Goal: Transaction & Acquisition: Purchase product/service

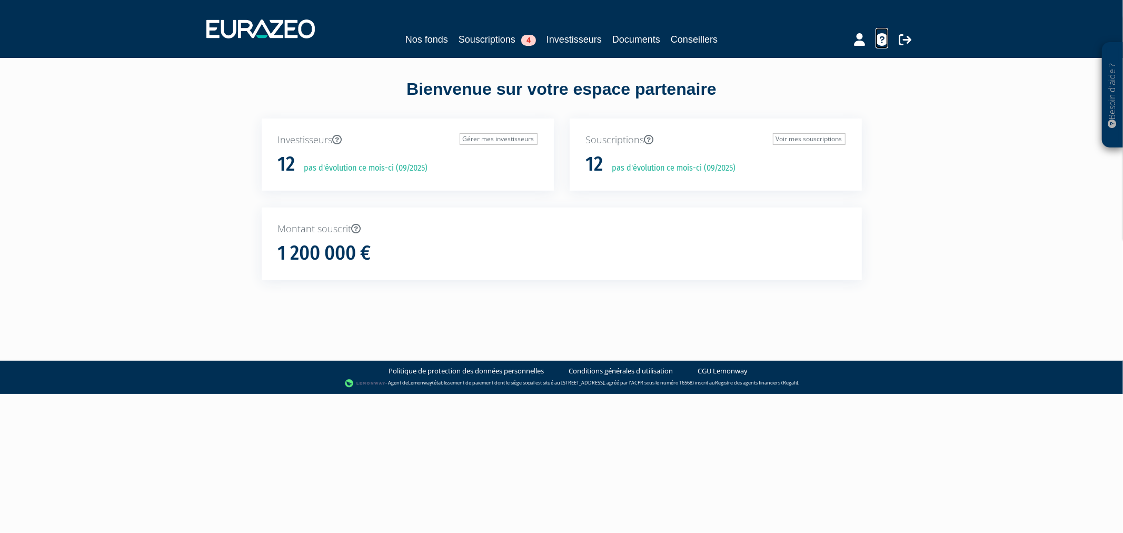
click at [881, 35] on icon at bounding box center [881, 39] width 13 height 13
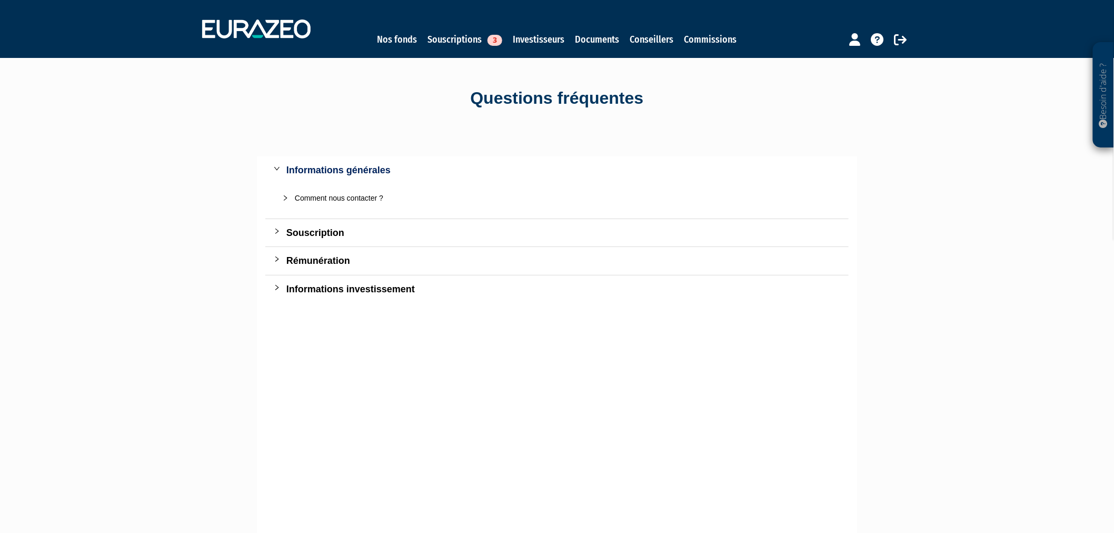
click at [297, 236] on div "Souscription" at bounding box center [563, 232] width 554 height 15
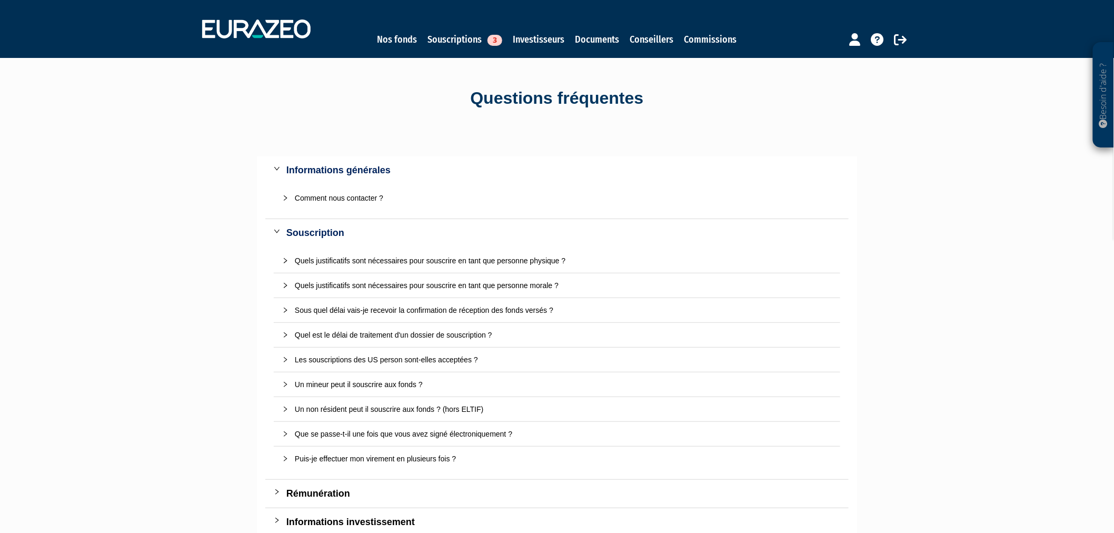
click at [541, 281] on div "Quels justificatifs sont nécessaires pour souscrire en tant que personne morale…" at bounding box center [563, 286] width 537 height 12
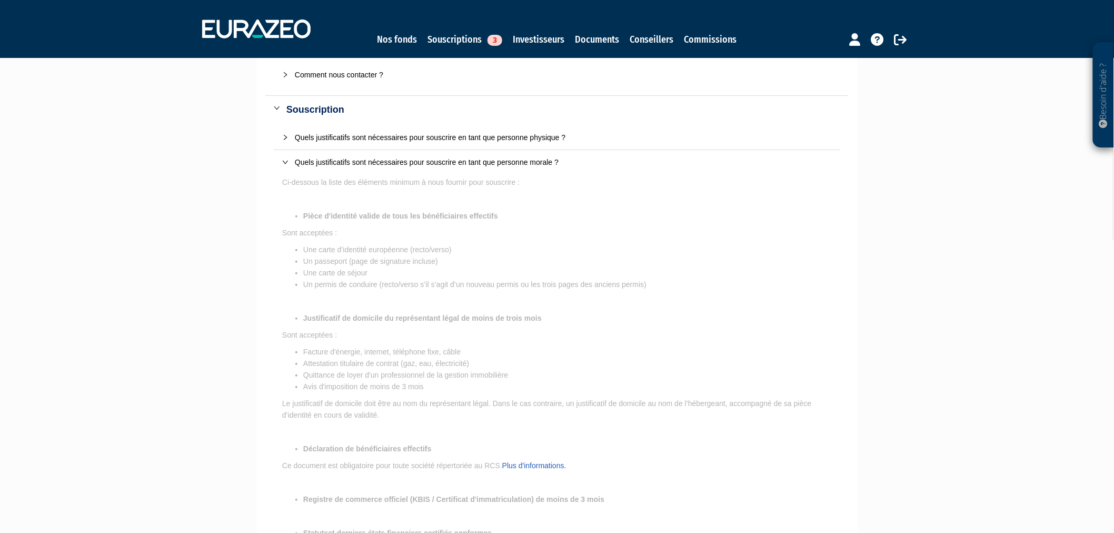
scroll to position [117, 0]
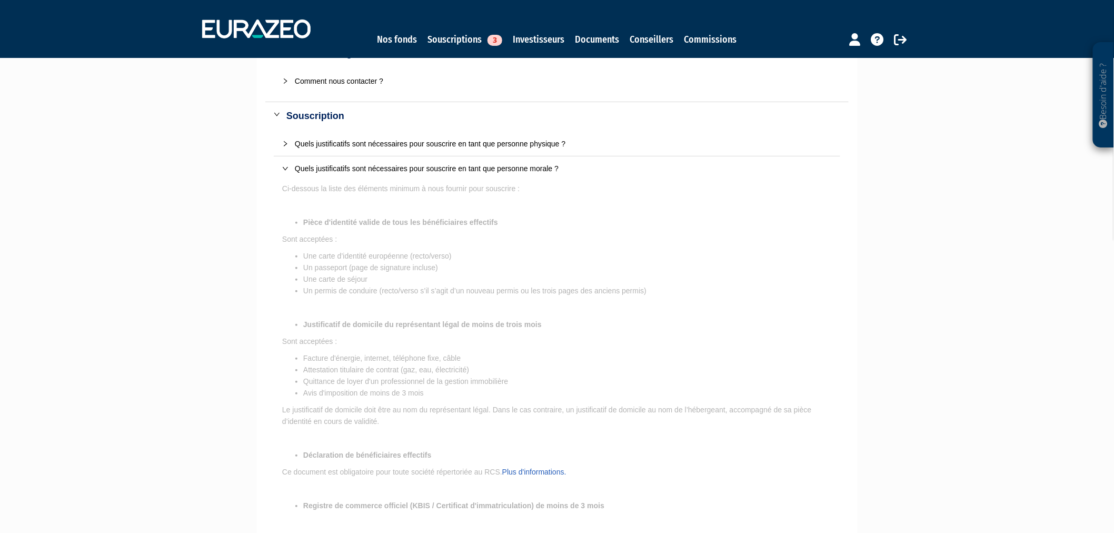
drag, startPoint x: 375, startPoint y: 403, endPoint x: 288, endPoint y: 208, distance: 213.0
click at [288, 208] on p "Ci-dessous la liste des éléments minimum à nous fournir pour souscrire : Pièce …" at bounding box center [557, 500] width 550 height 634
copy p "Pièce d'identité valide de tous les bénéficiaires effectifs Sont acceptées : Un…"
click at [445, 41] on link "Souscriptions 3" at bounding box center [464, 39] width 75 height 15
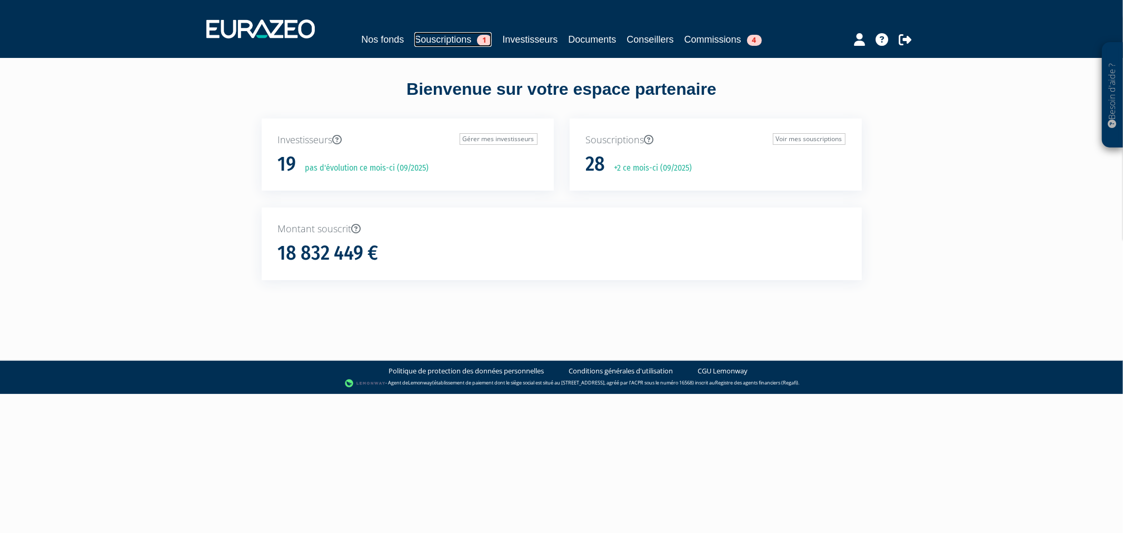
click at [448, 44] on link "Souscriptions 1" at bounding box center [452, 39] width 77 height 15
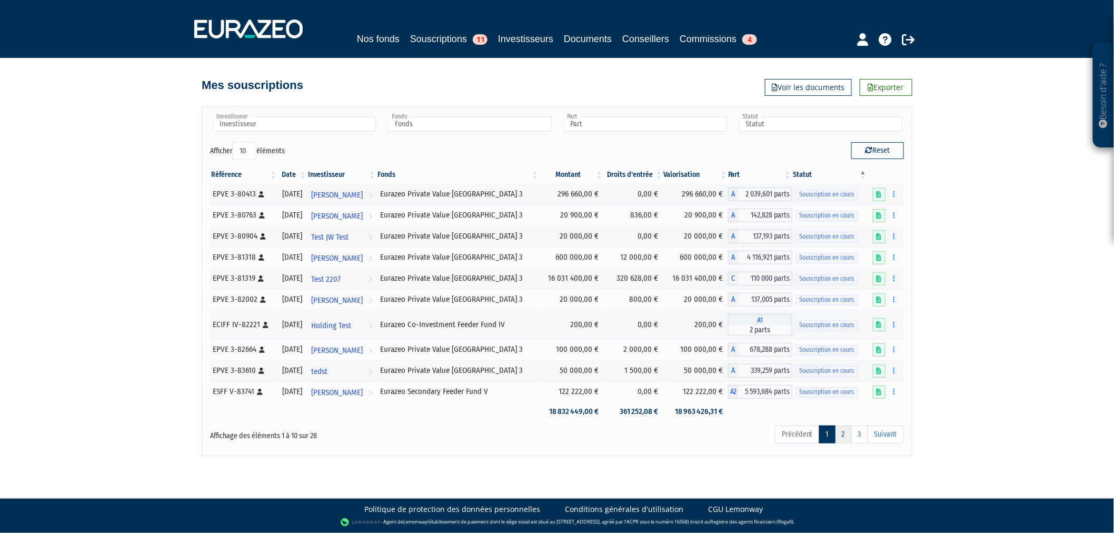
click at [836, 435] on link "2" at bounding box center [843, 434] width 17 height 18
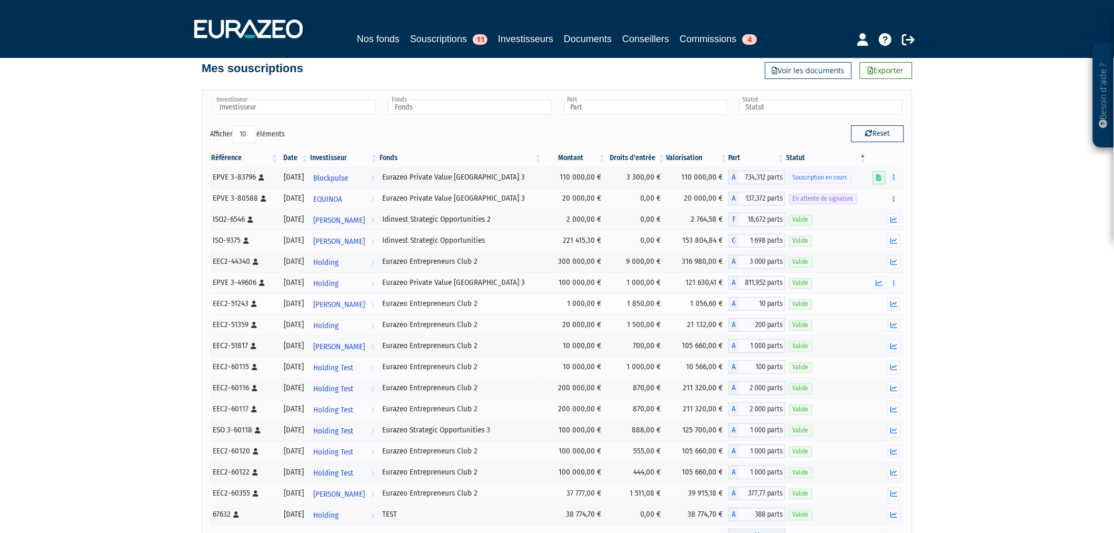
scroll to position [169, 0]
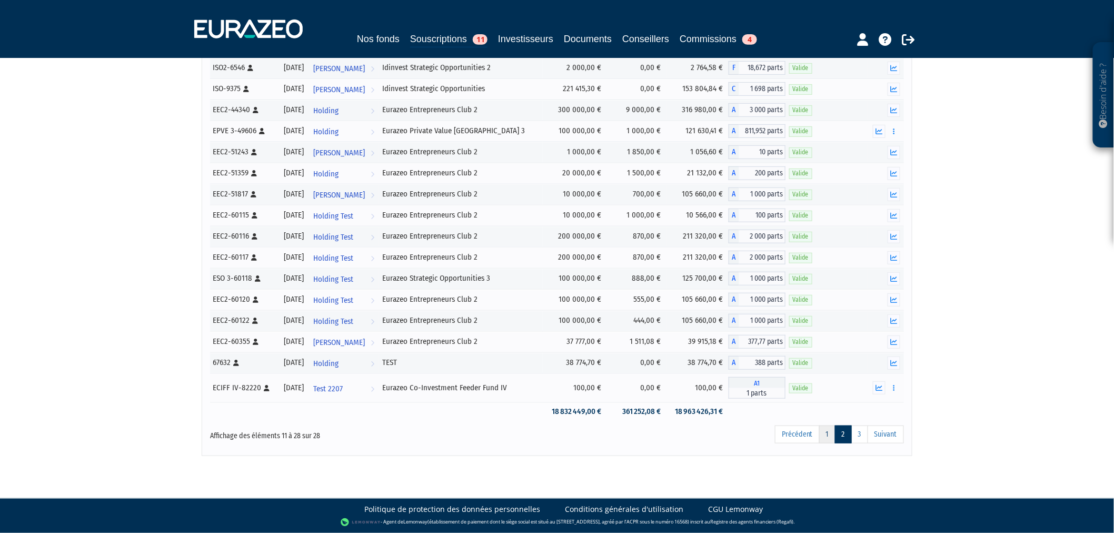
click at [827, 434] on link "1" at bounding box center [827, 434] width 16 height 18
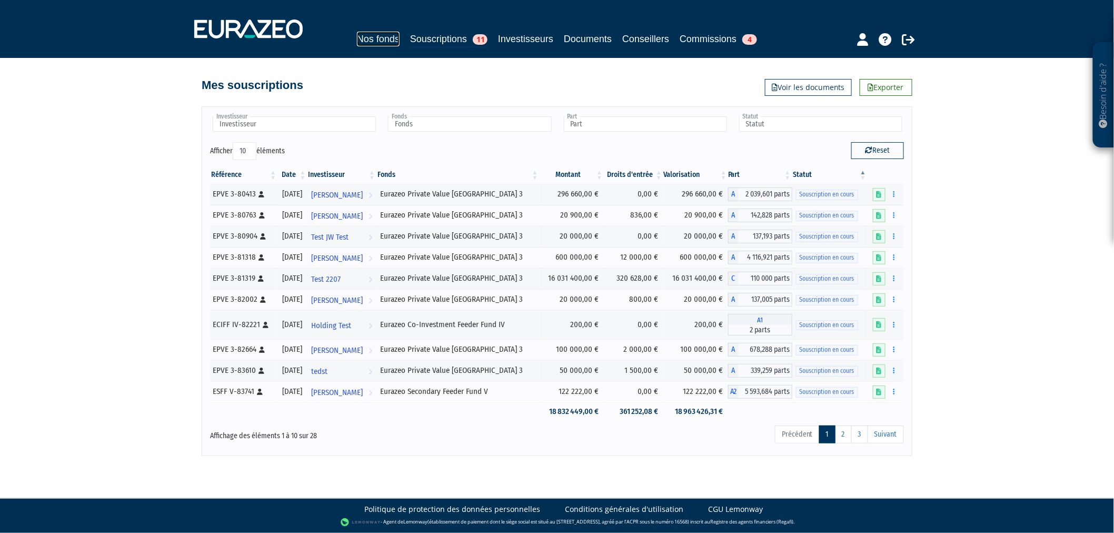
click at [357, 35] on link "Nos fonds" at bounding box center [378, 39] width 43 height 15
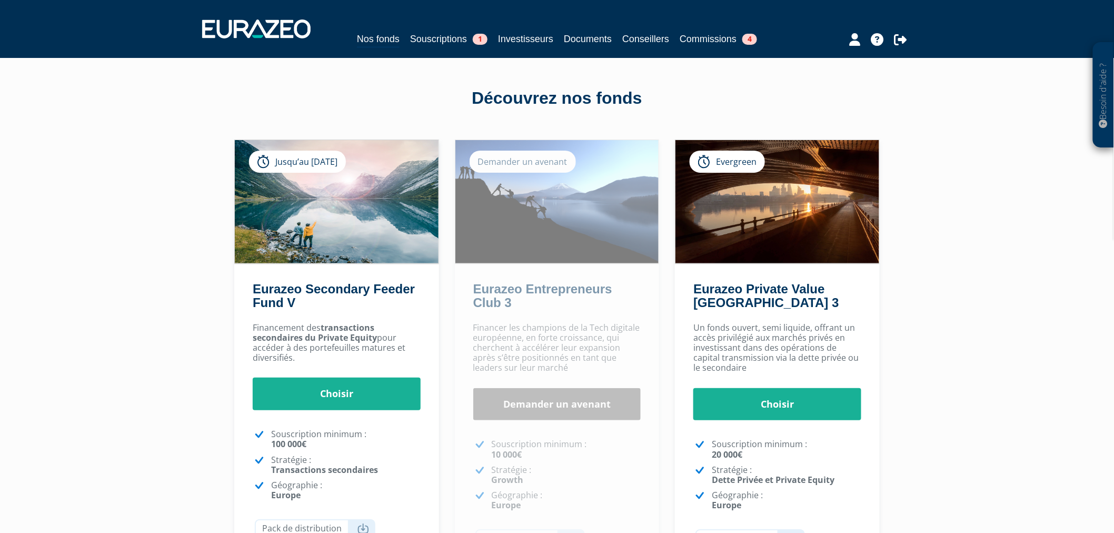
click at [362, 410] on div "Financement des transactions secondaires du Private Equity pour accéder à des p…" at bounding box center [336, 449] width 205 height 265
click at [361, 400] on link "Choisir" at bounding box center [337, 393] width 168 height 33
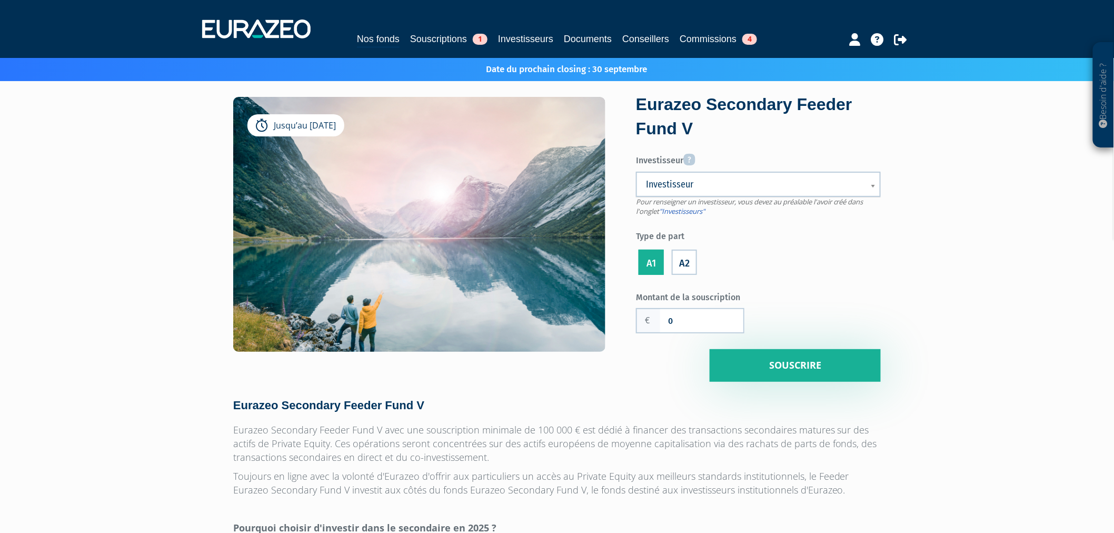
click at [672, 188] on span "Investisseur" at bounding box center [751, 184] width 211 height 13
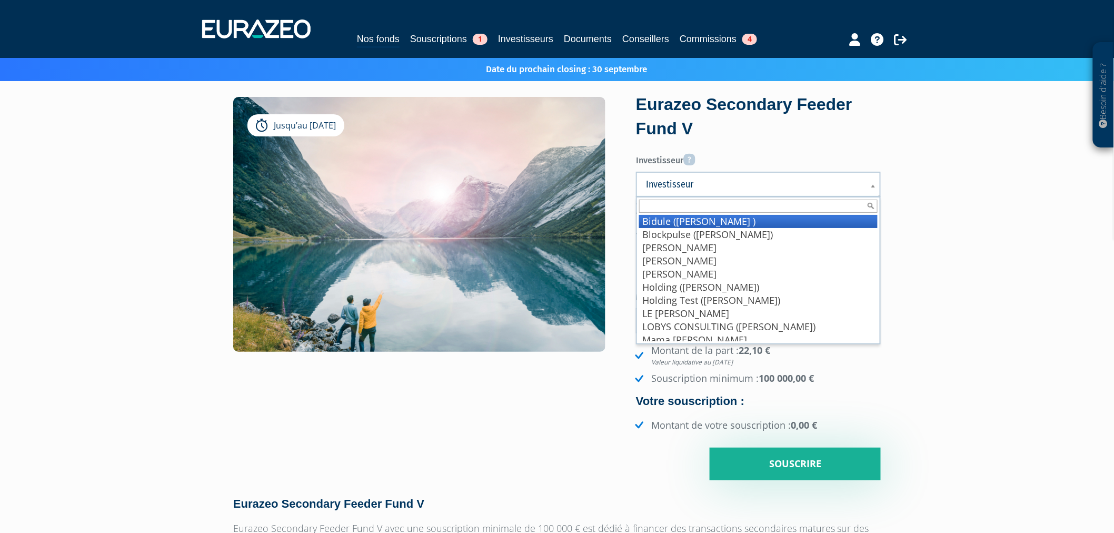
click at [684, 219] on li "Bidule (Wadouachi Ines )" at bounding box center [758, 221] width 238 height 13
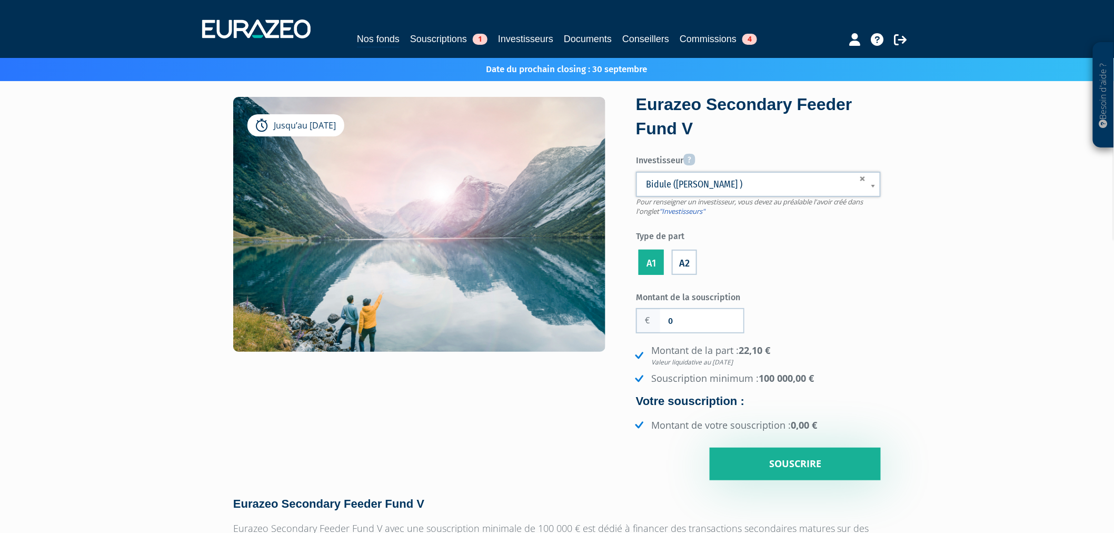
click at [693, 191] on link "Bidule (Wadouachi Ines )" at bounding box center [758, 184] width 245 height 25
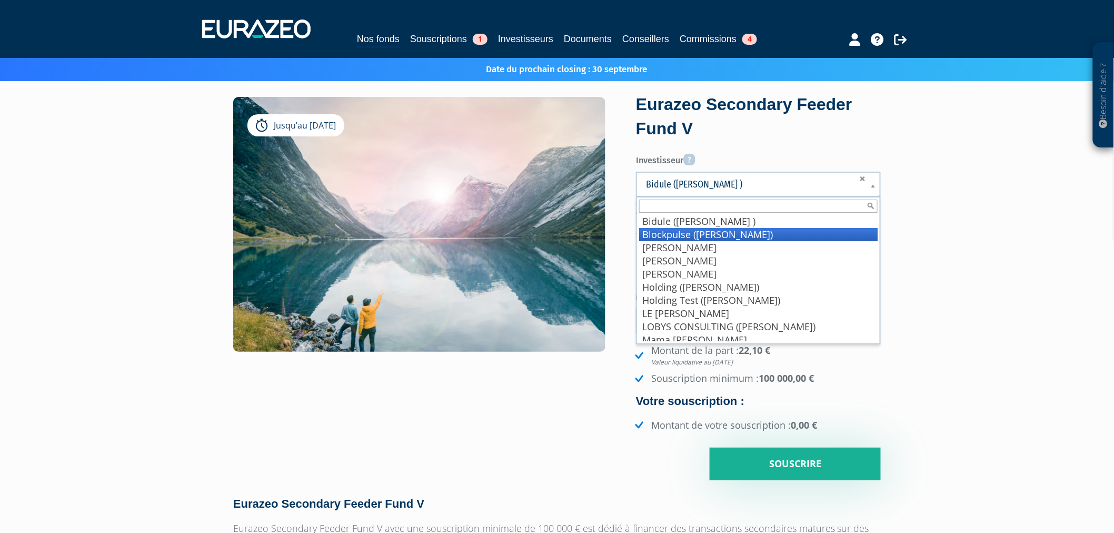
click at [697, 230] on li "Blockpulse (mariel anne-sophie)" at bounding box center [758, 234] width 238 height 13
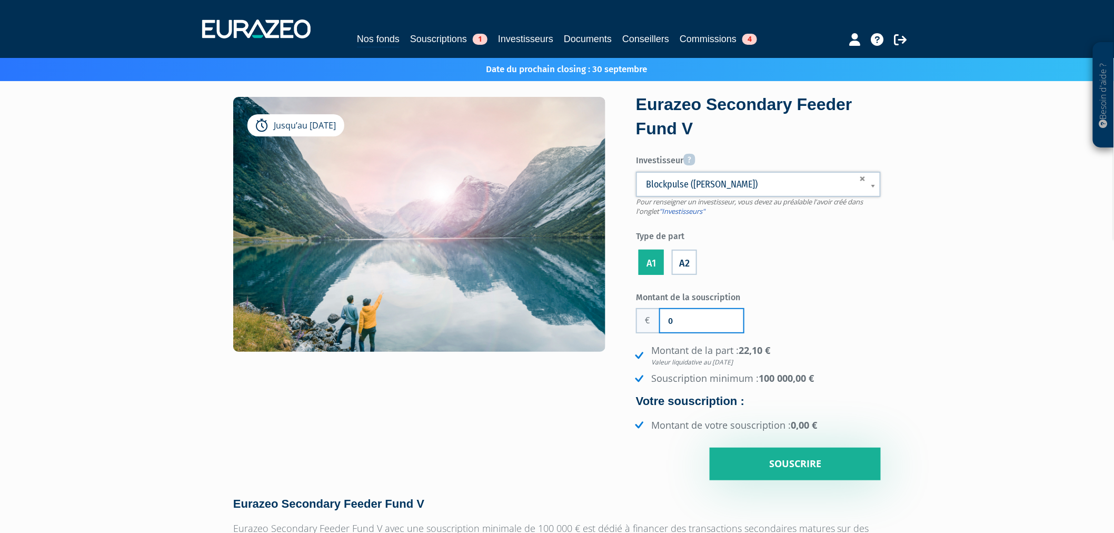
drag, startPoint x: 691, startPoint y: 314, endPoint x: 654, endPoint y: 311, distance: 37.5
click at [654, 311] on div "0" at bounding box center [690, 320] width 108 height 25
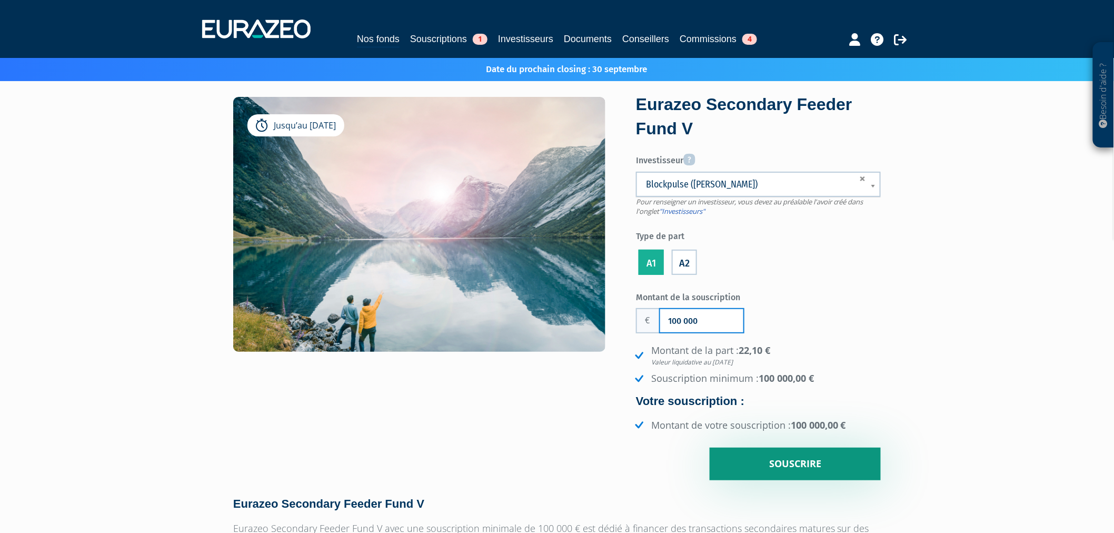
type input "100 000"
click at [790, 462] on input "Souscrire" at bounding box center [795, 463] width 171 height 33
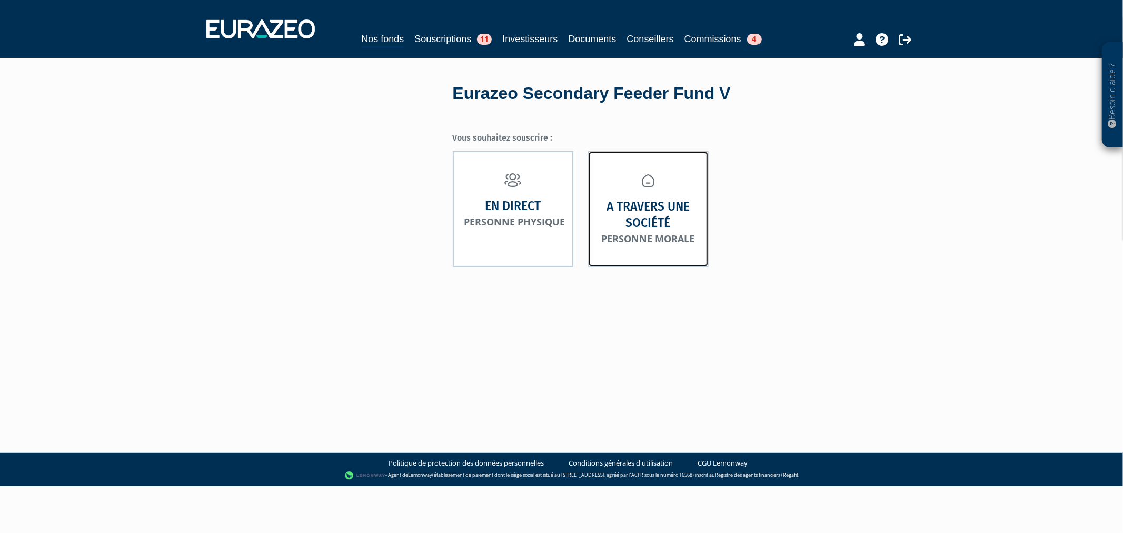
click at [637, 203] on strong "A travers une société" at bounding box center [648, 214] width 97 height 32
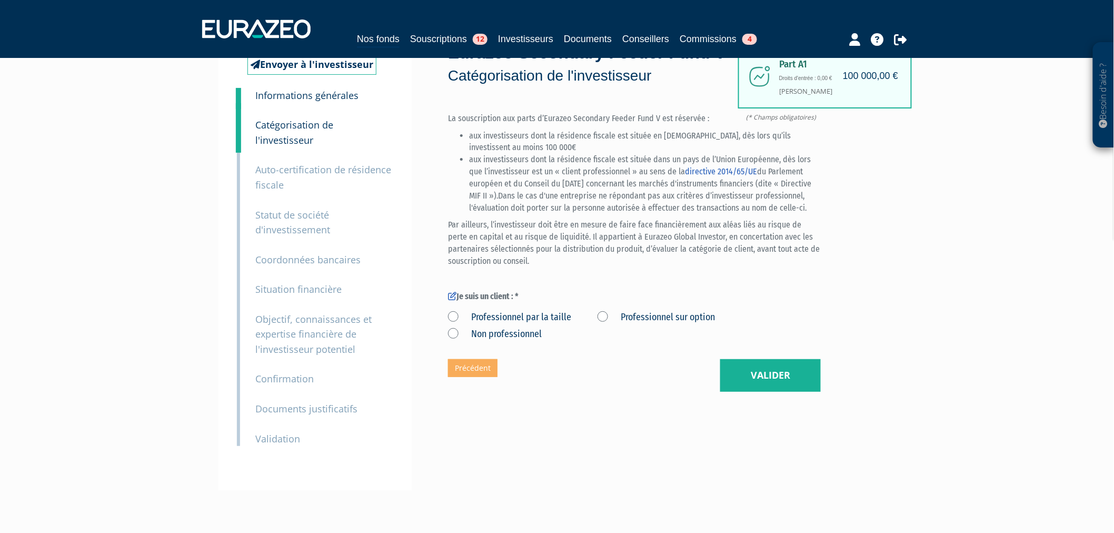
scroll to position [58, 0]
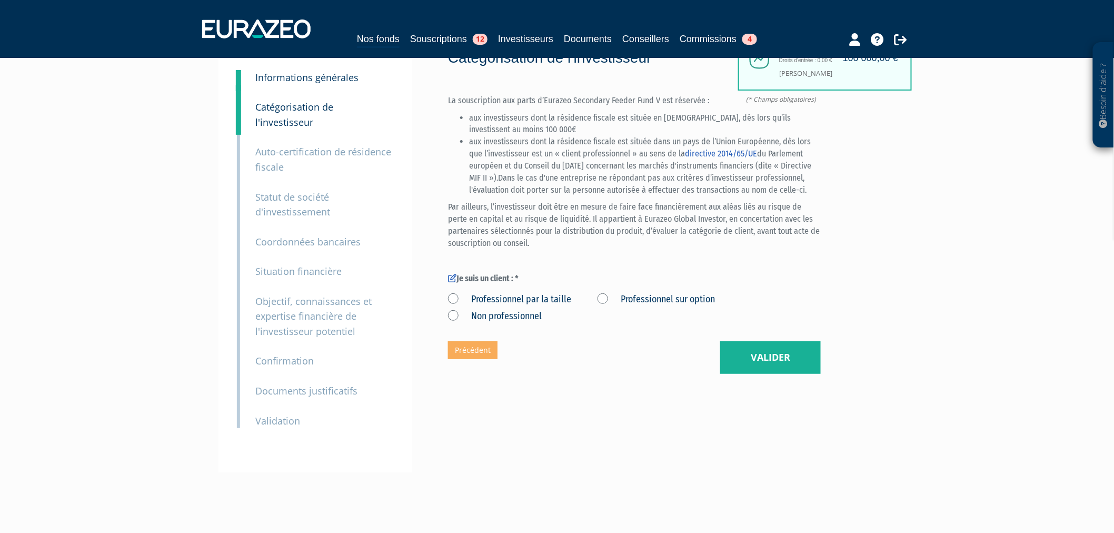
click at [565, 306] on label "Professionnel par la taille" at bounding box center [509, 300] width 123 height 14
click at [0, 0] on taille "Professionnel par la taille" at bounding box center [0, 0] width 0 height 0
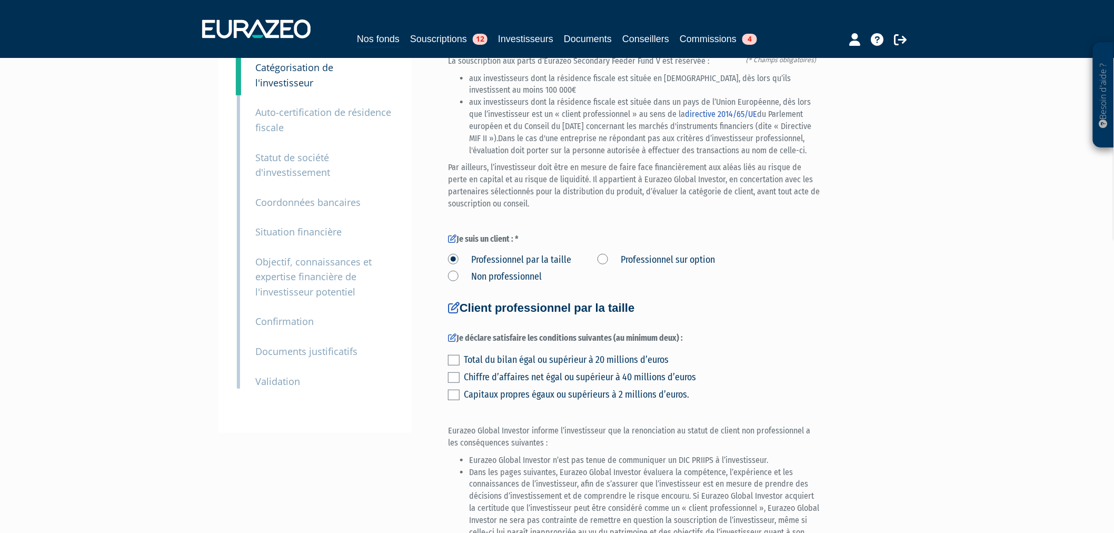
scroll to position [117, 0]
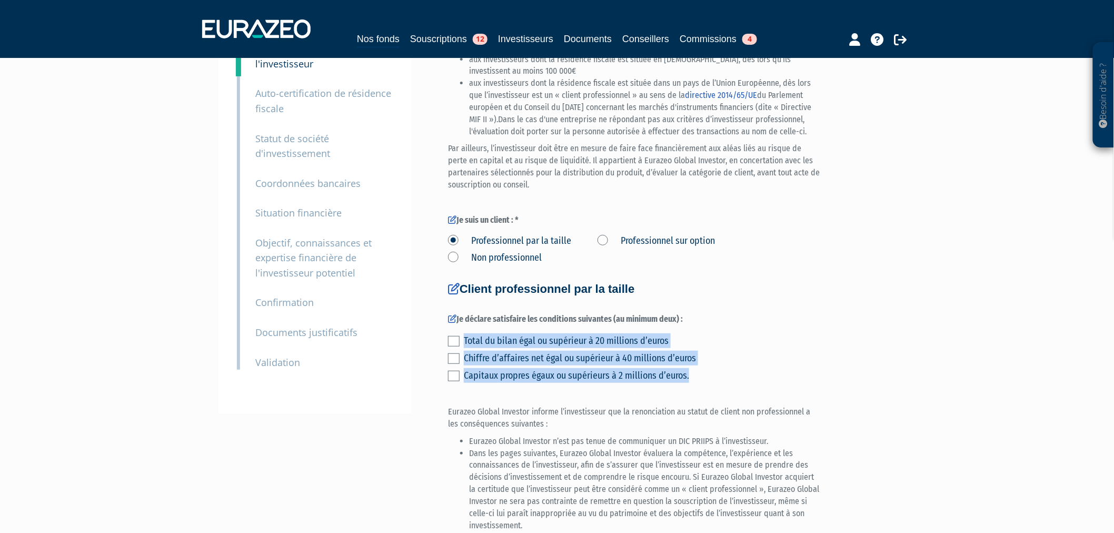
drag, startPoint x: 735, startPoint y: 418, endPoint x: 458, endPoint y: 376, distance: 279.5
click at [458, 376] on div "Total du bilan égal ou supérieur à 20 millions d’euros Chiffre d’affaires net é…" at bounding box center [634, 357] width 373 height 52
copy div "Total du bilan égal ou supérieur à 20 millions d’euros Chiffre d’affaires net é…"
click at [611, 248] on label "Professionnel sur option" at bounding box center [655, 241] width 117 height 14
click at [0, 0] on option "Professionnel sur option" at bounding box center [0, 0] width 0 height 0
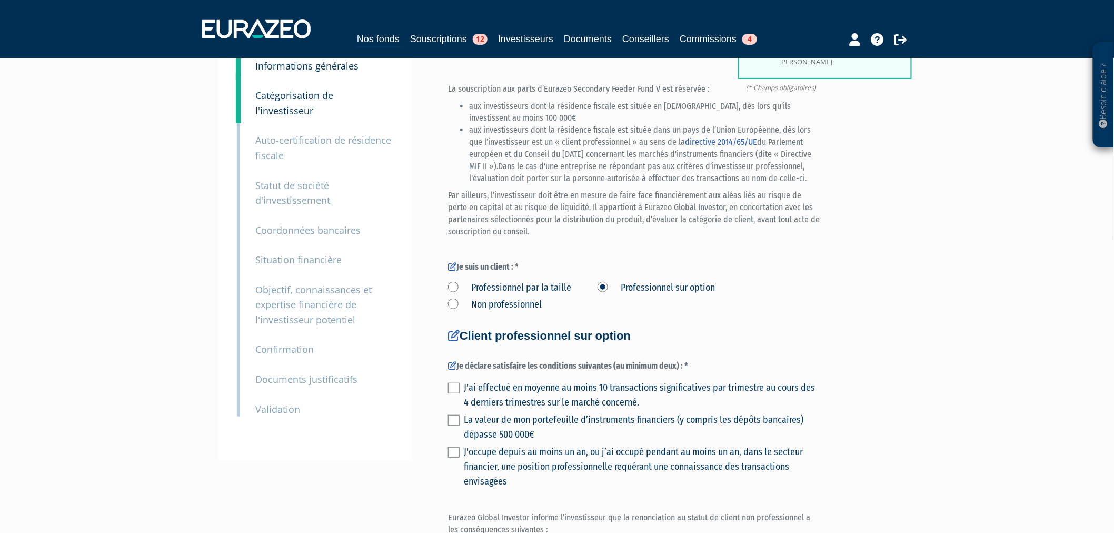
scroll to position [0, 0]
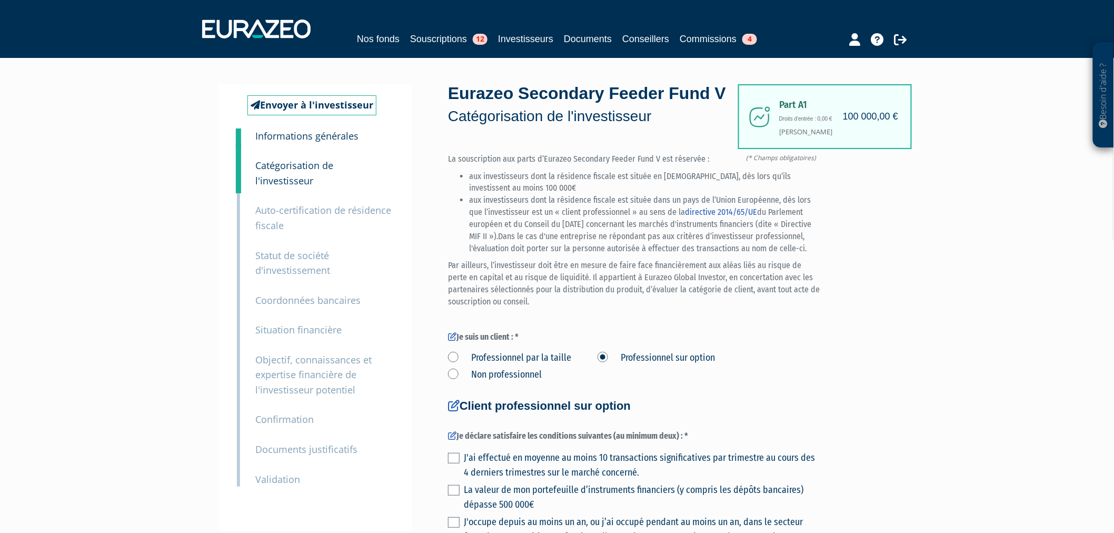
drag, startPoint x: 308, startPoint y: 423, endPoint x: 308, endPoint y: 430, distance: 7.4
click at [308, 430] on div "9 Documents justificatifs" at bounding box center [324, 442] width 154 height 30
click at [311, 443] on small "Documents justificatifs" at bounding box center [306, 449] width 102 height 13
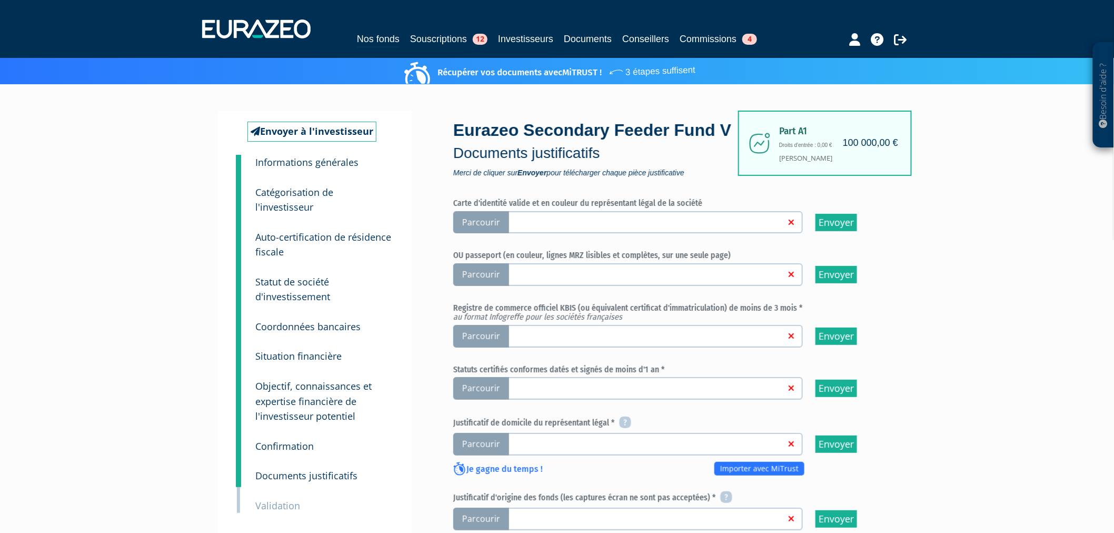
click at [413, 30] on div "Nos fonds Souscriptions 12 Investisseurs Documents Conseillers Commissions 4" at bounding box center [557, 28] width 726 height 39
click at [419, 38] on link "Souscriptions 12" at bounding box center [448, 39] width 77 height 15
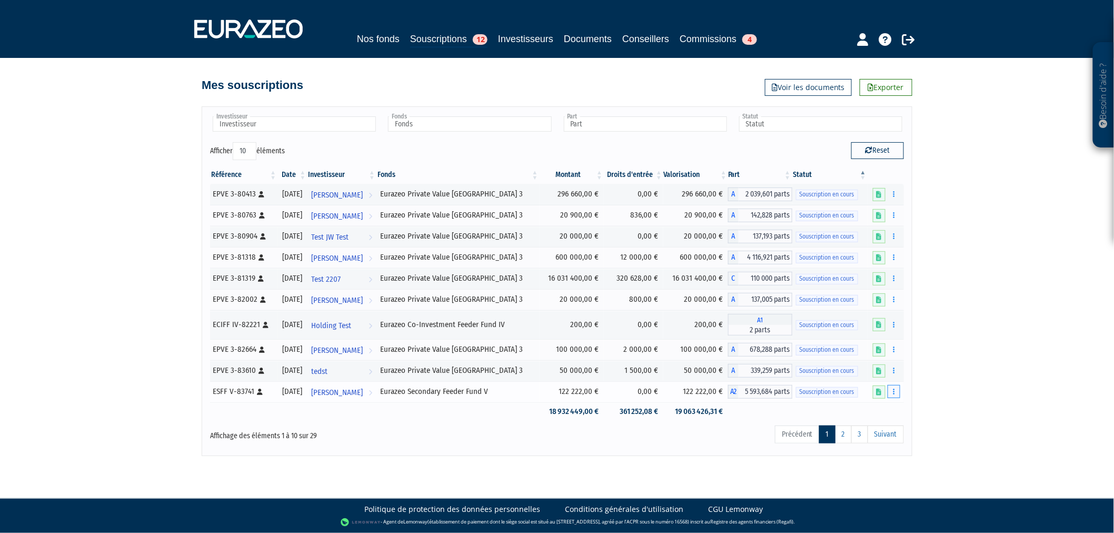
click at [899, 394] on button "button" at bounding box center [894, 391] width 13 height 13
click at [850, 433] on link "Compléter" at bounding box center [863, 430] width 68 height 17
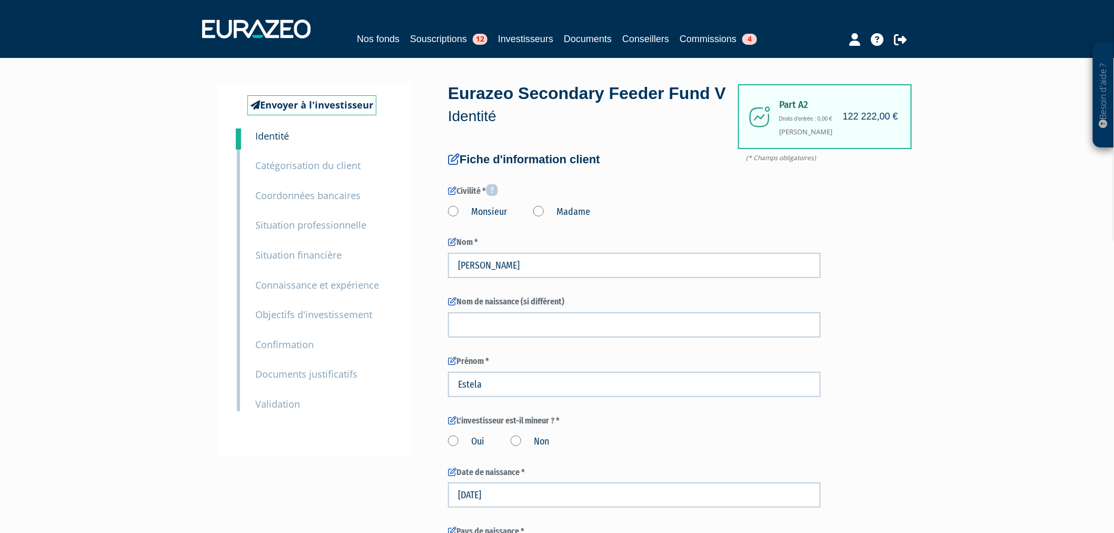
click at [298, 375] on small "Documents justificatifs" at bounding box center [306, 373] width 102 height 13
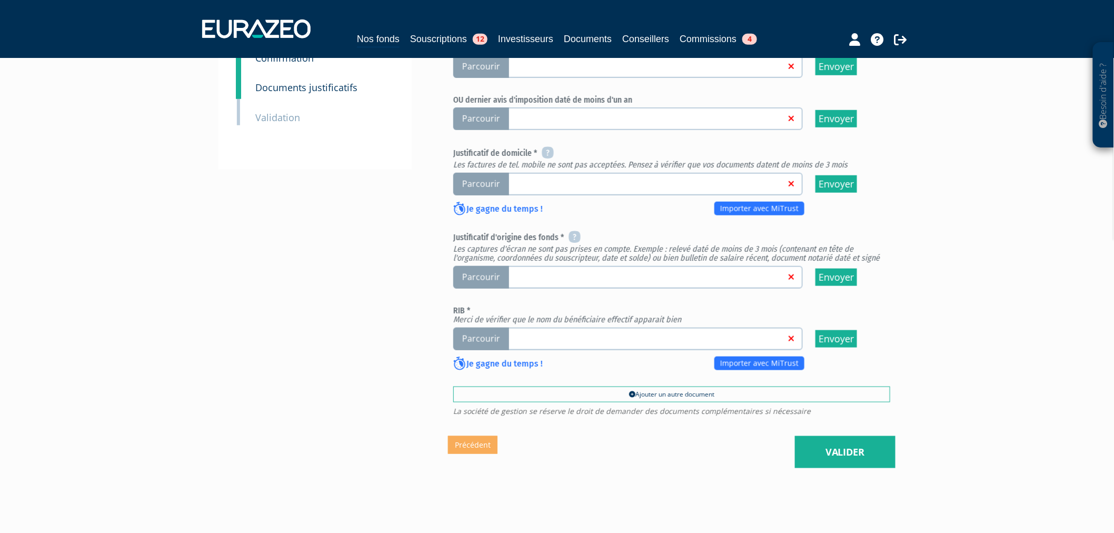
scroll to position [292, 0]
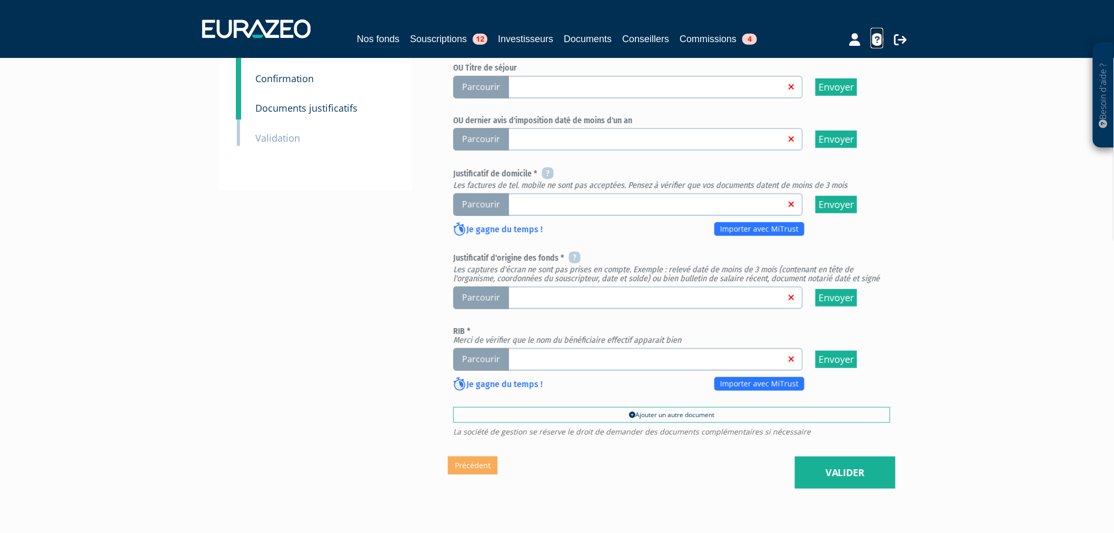
click at [879, 41] on icon at bounding box center [877, 39] width 13 height 13
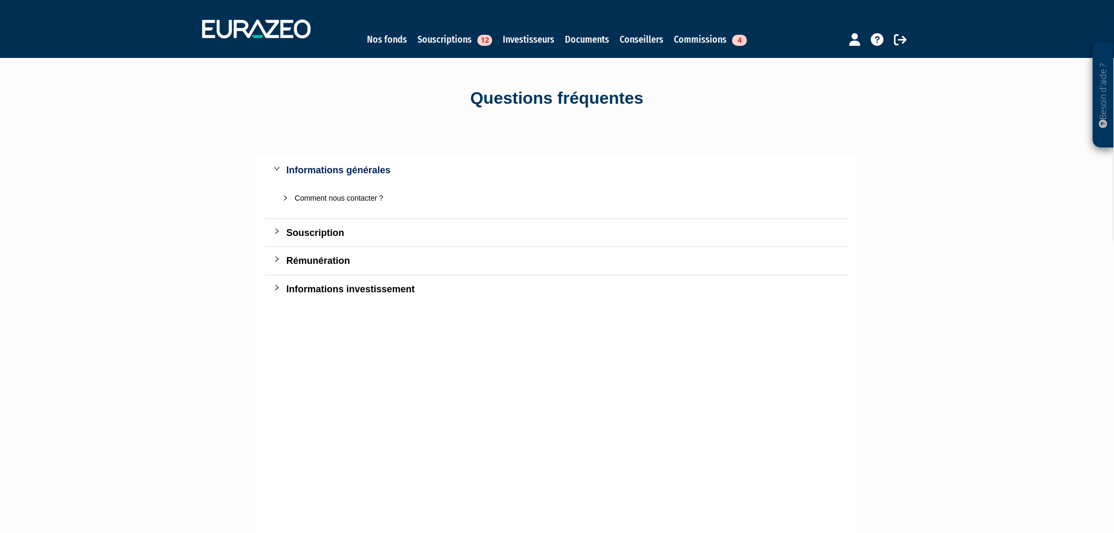
click at [311, 233] on div "Souscription" at bounding box center [563, 232] width 554 height 15
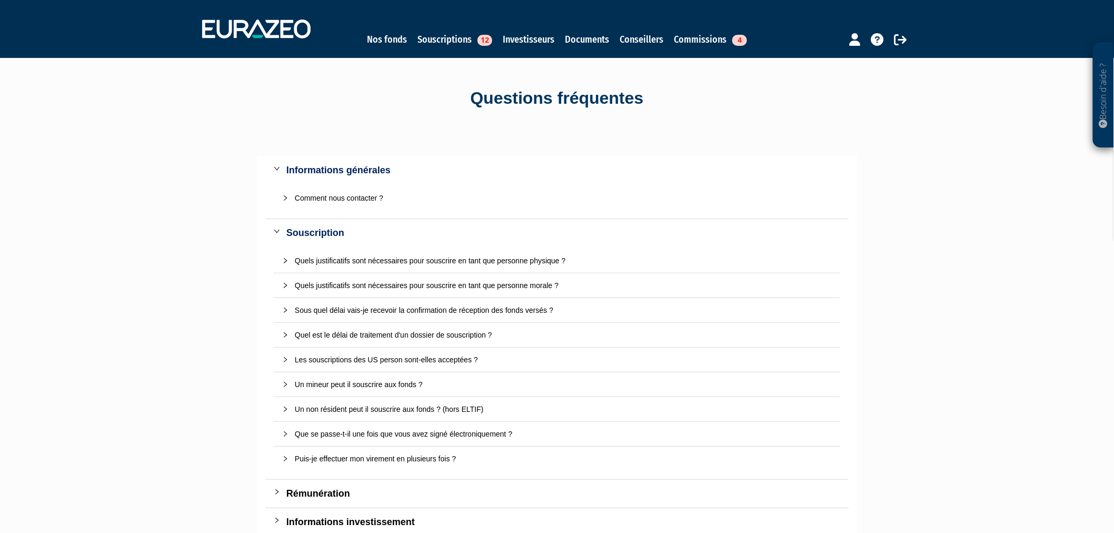
click at [411, 261] on div "Quels justificatifs sont nécessaires pour souscrire en tant que personne physiq…" at bounding box center [563, 261] width 537 height 12
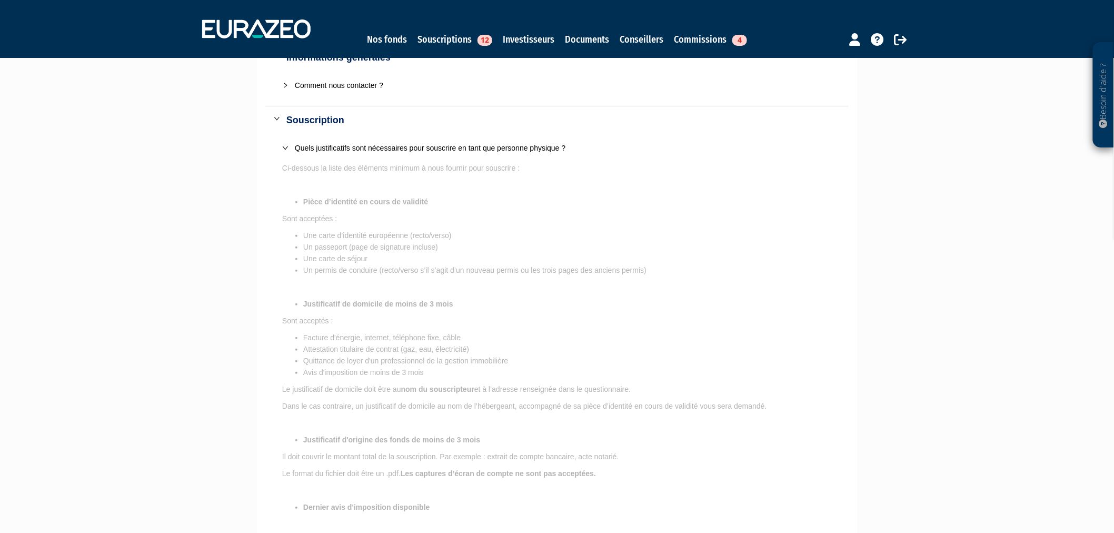
scroll to position [117, 0]
